Goal: Find contact information: Find contact information

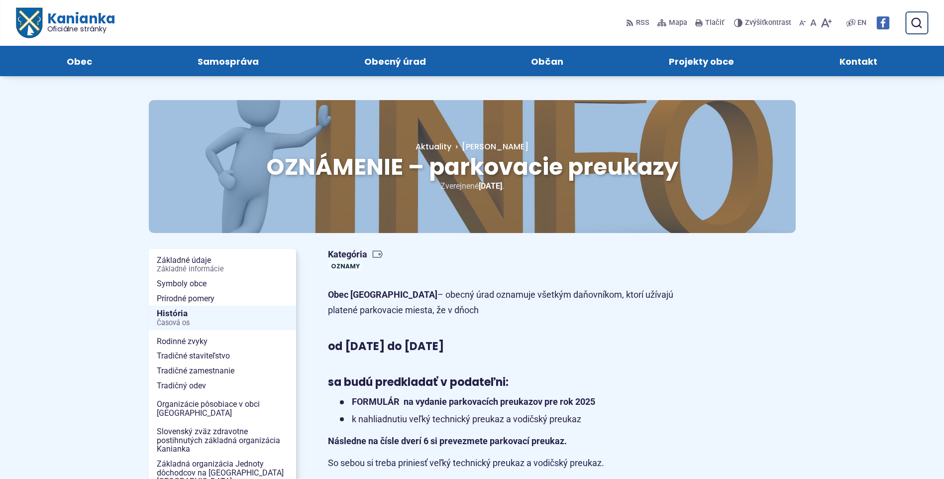
click at [875, 47] on span "Kontakt" at bounding box center [858, 61] width 38 height 30
